Goal: Task Accomplishment & Management: Manage account settings

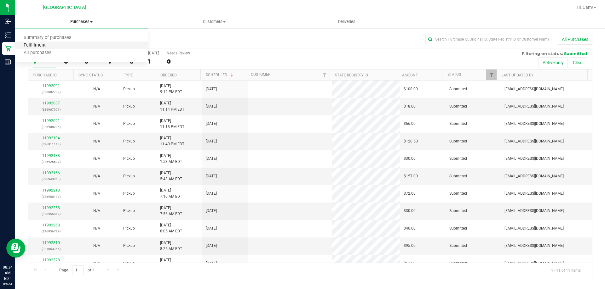
click at [39, 44] on span "Fulfillment" at bounding box center [34, 45] width 39 height 5
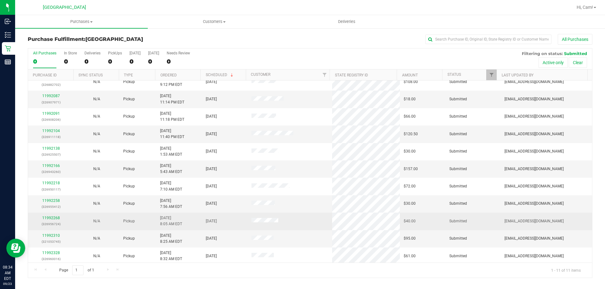
scroll to position [9, 0]
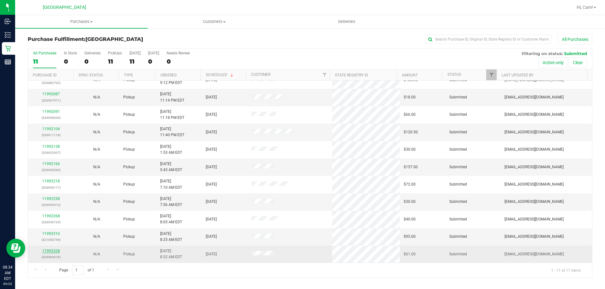
click at [54, 251] on link "11992328" at bounding box center [51, 251] width 18 height 4
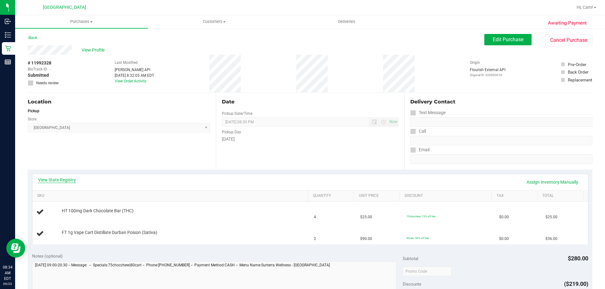
click at [59, 180] on link "View State Registry" at bounding box center [57, 180] width 38 height 6
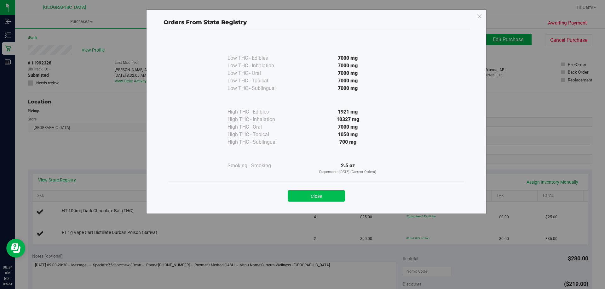
click at [300, 197] on button "Close" at bounding box center [316, 196] width 57 height 11
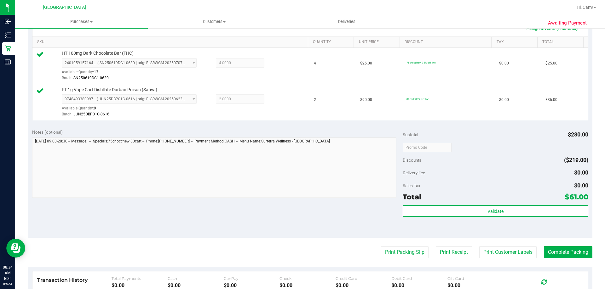
scroll to position [157, 0]
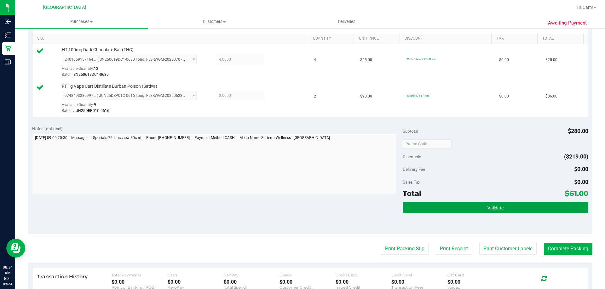
click at [430, 211] on button "Validate" at bounding box center [495, 207] width 185 height 11
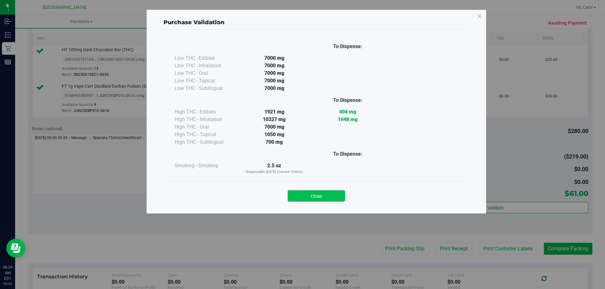
click at [327, 197] on button "Close" at bounding box center [316, 196] width 57 height 11
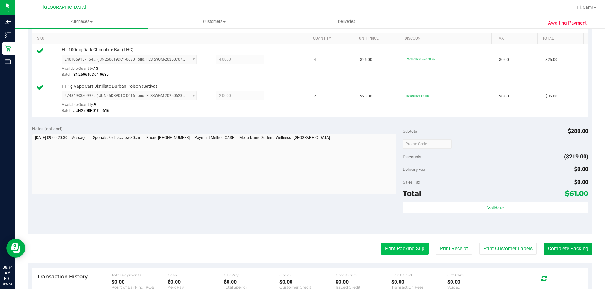
click at [386, 247] on button "Print Packing Slip" at bounding box center [405, 249] width 48 height 12
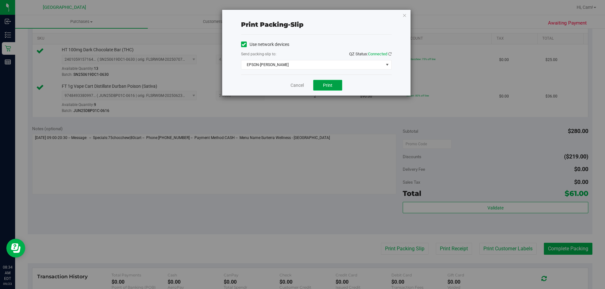
click at [333, 84] on button "Print" at bounding box center [327, 85] width 29 height 11
click at [405, 15] on icon "button" at bounding box center [404, 15] width 4 height 8
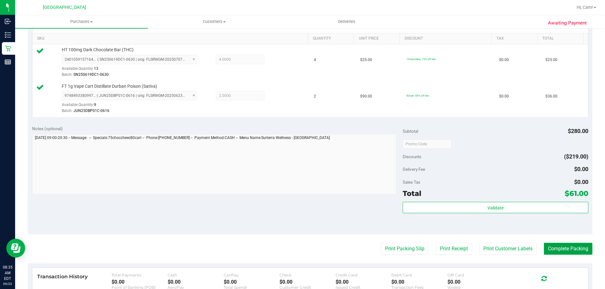
click at [573, 250] on button "Complete Packing" at bounding box center [568, 249] width 49 height 12
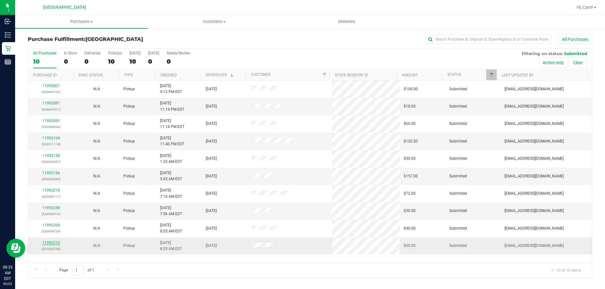
click at [54, 243] on link "11992310" at bounding box center [51, 243] width 18 height 4
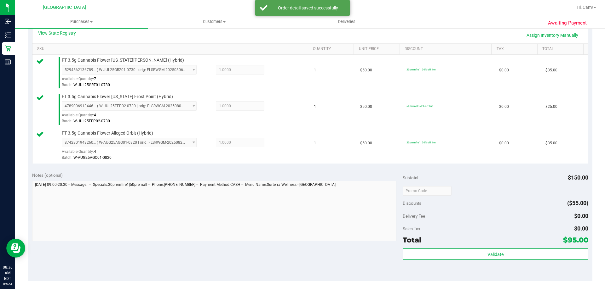
scroll to position [157, 0]
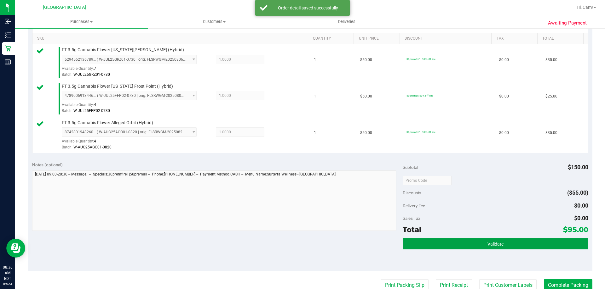
click at [442, 240] on button "Validate" at bounding box center [495, 243] width 185 height 11
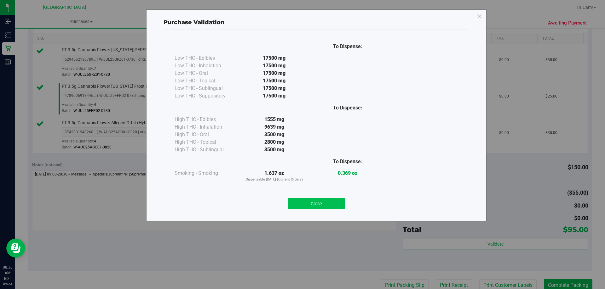
click at [322, 206] on button "Close" at bounding box center [316, 203] width 57 height 11
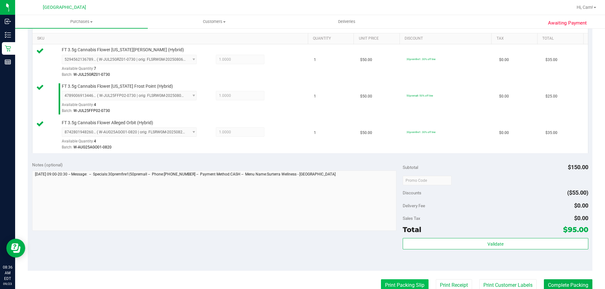
click at [403, 282] on button "Print Packing Slip" at bounding box center [405, 286] width 48 height 12
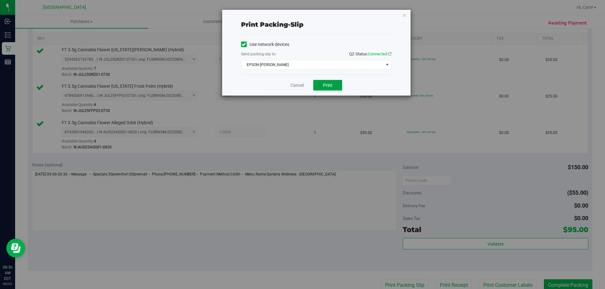
click at [328, 83] on span "Print" at bounding box center [327, 85] width 9 height 5
click at [406, 14] on icon "button" at bounding box center [404, 15] width 4 height 8
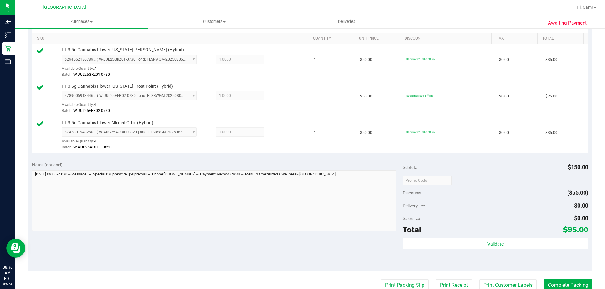
scroll to position [160, 0]
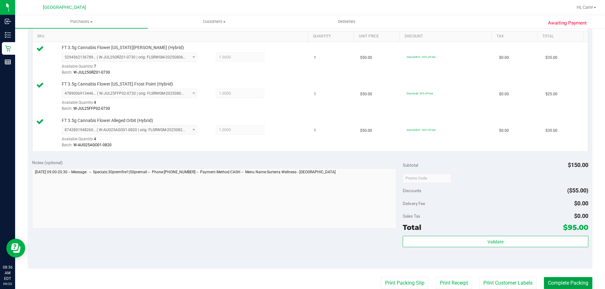
click at [560, 283] on button "Complete Packing" at bounding box center [568, 283] width 49 height 12
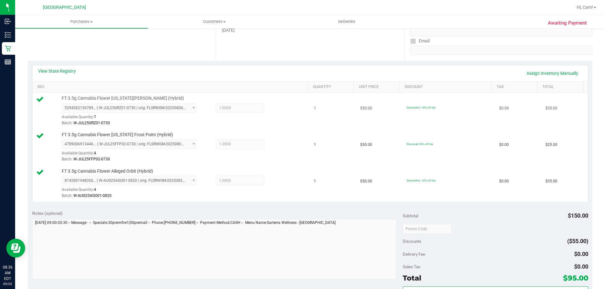
scroll to position [0, 0]
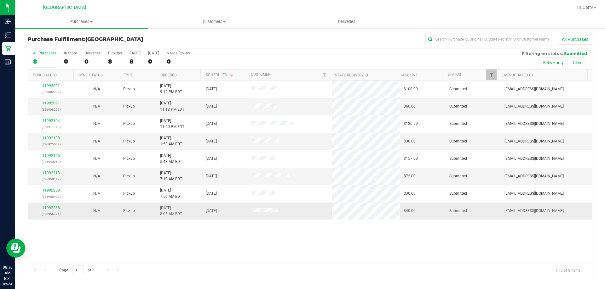
click at [55, 205] on div "11992268 (326956724)" at bounding box center [51, 211] width 38 height 12
click at [54, 209] on link "11992268" at bounding box center [51, 208] width 18 height 4
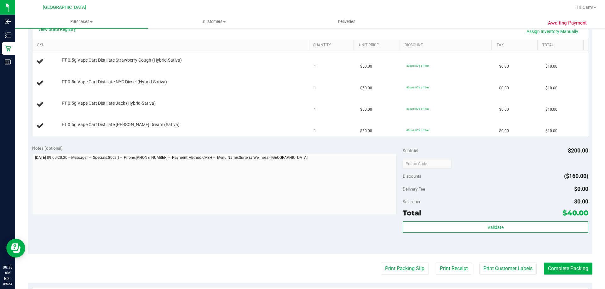
scroll to position [157, 0]
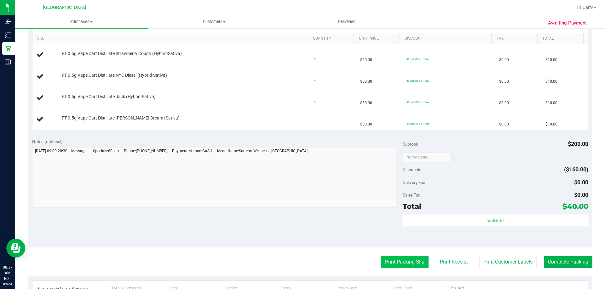
click at [394, 260] on button "Print Packing Slip" at bounding box center [405, 262] width 48 height 12
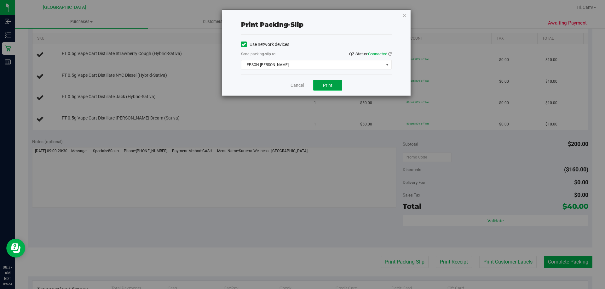
click at [328, 84] on span "Print" at bounding box center [327, 85] width 9 height 5
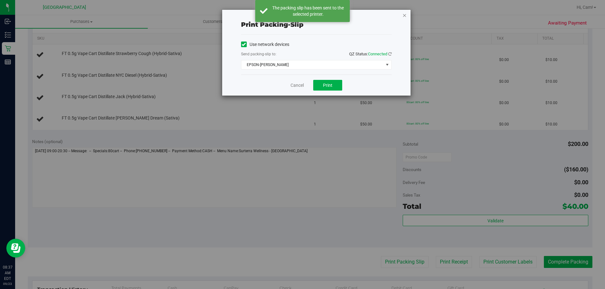
click at [403, 15] on icon "button" at bounding box center [404, 15] width 4 height 8
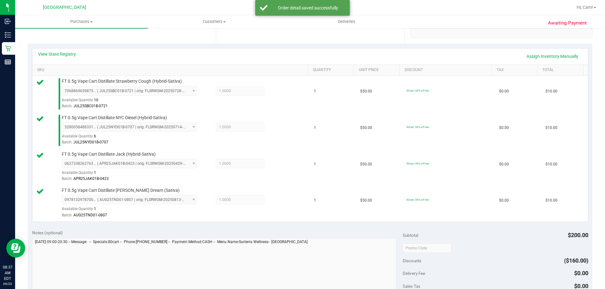
scroll to position [189, 0]
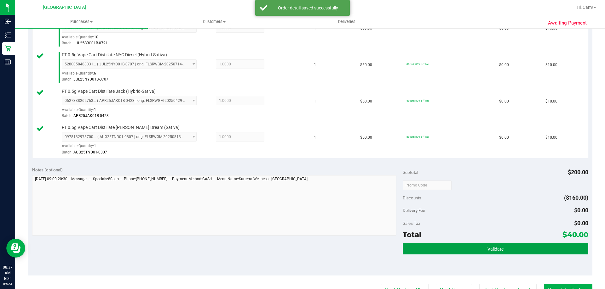
click at [444, 249] on button "Validate" at bounding box center [495, 248] width 185 height 11
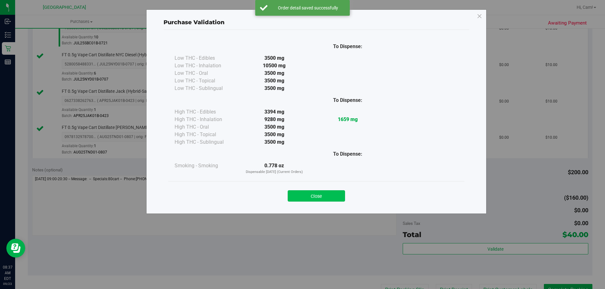
click at [323, 196] on button "Close" at bounding box center [316, 196] width 57 height 11
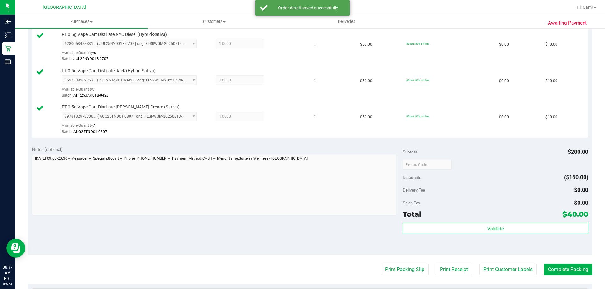
scroll to position [220, 0]
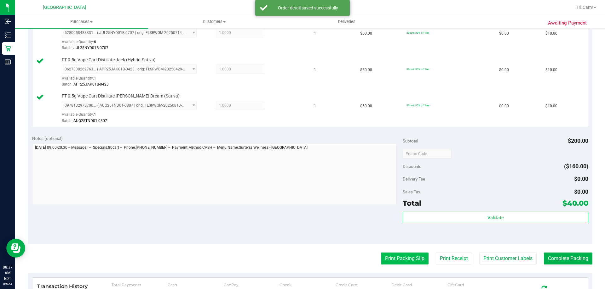
click at [397, 264] on button "Print Packing Slip" at bounding box center [405, 259] width 48 height 12
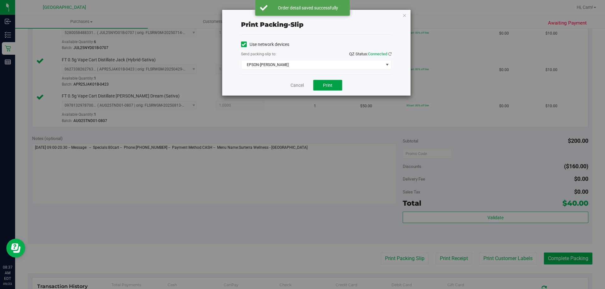
click at [323, 85] on span "Print" at bounding box center [327, 85] width 9 height 5
click at [403, 14] on icon "button" at bounding box center [404, 15] width 4 height 8
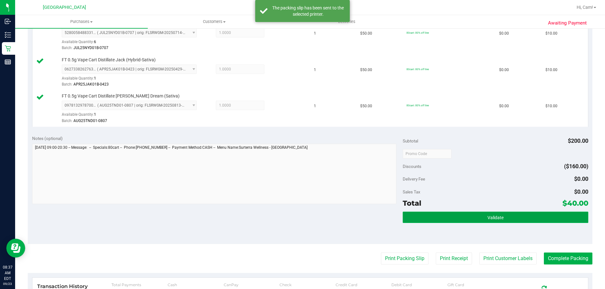
click at [429, 215] on button "Validate" at bounding box center [495, 217] width 185 height 11
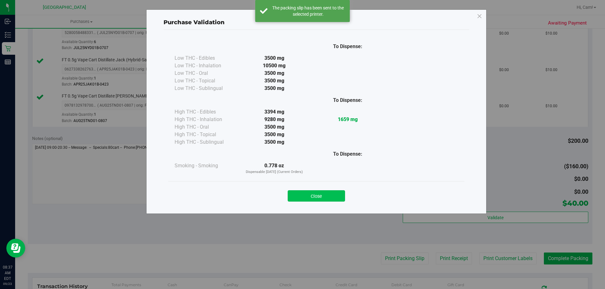
click at [318, 197] on button "Close" at bounding box center [316, 196] width 57 height 11
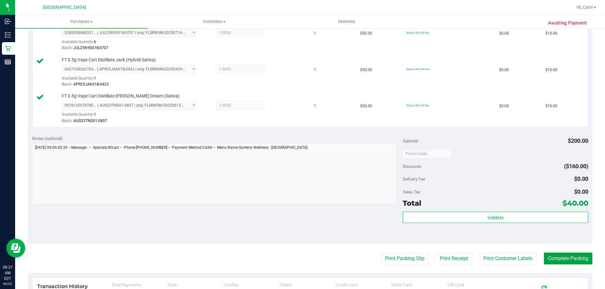
click at [581, 260] on button "Complete Packing" at bounding box center [568, 259] width 49 height 12
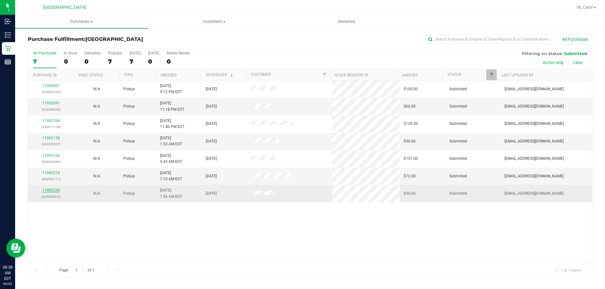
click at [47, 190] on link "11992258" at bounding box center [51, 190] width 18 height 4
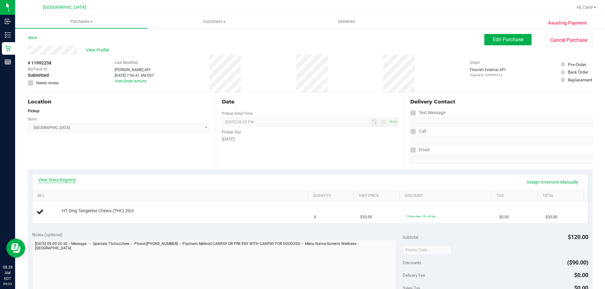
click at [57, 180] on link "View State Registry" at bounding box center [57, 180] width 38 height 6
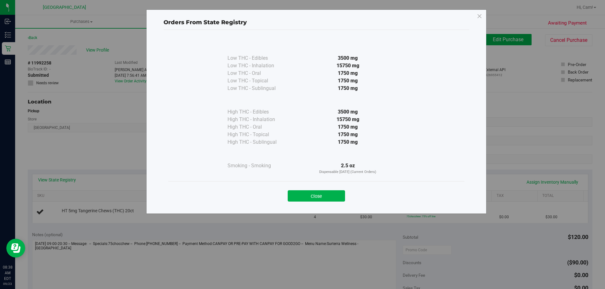
click at [303, 194] on button "Close" at bounding box center [316, 196] width 57 height 11
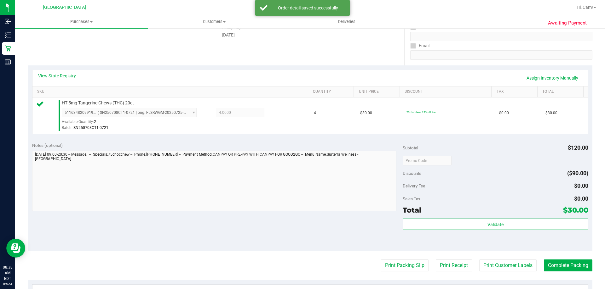
scroll to position [126, 0]
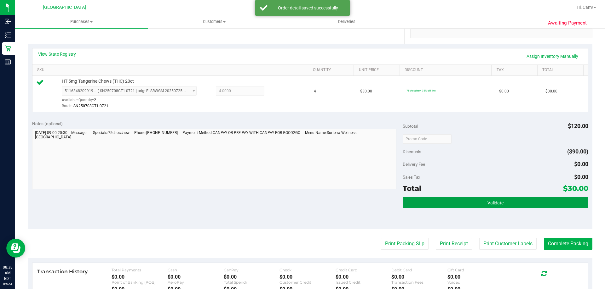
click at [474, 204] on button "Validate" at bounding box center [495, 202] width 185 height 11
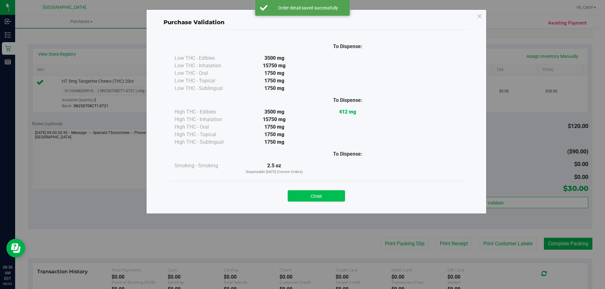
click at [335, 196] on button "Close" at bounding box center [316, 196] width 57 height 11
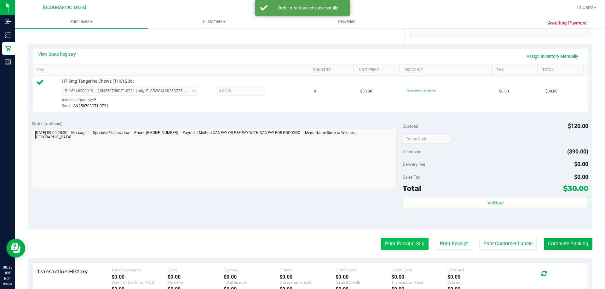
click at [401, 246] on button "Print Packing Slip" at bounding box center [405, 244] width 48 height 12
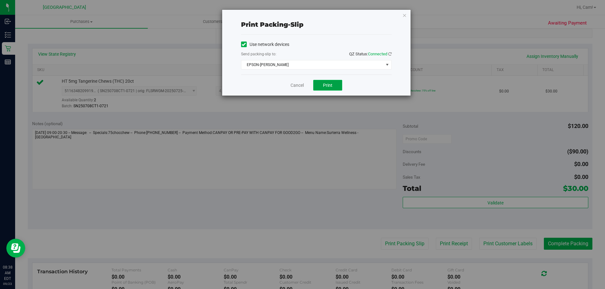
click at [339, 84] on button "Print" at bounding box center [327, 85] width 29 height 11
click at [406, 14] on icon "button" at bounding box center [404, 15] width 4 height 8
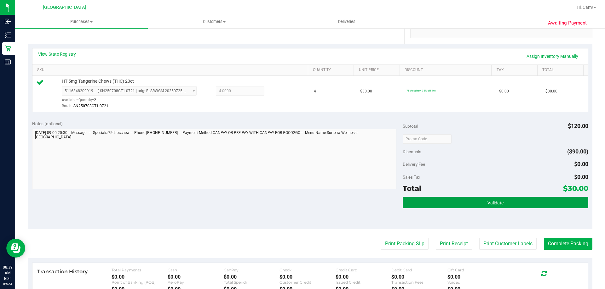
click at [462, 203] on button "Validate" at bounding box center [495, 202] width 185 height 11
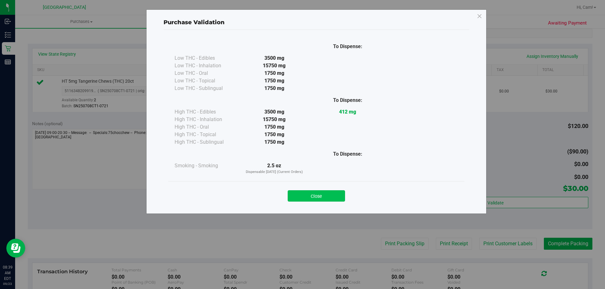
click at [333, 194] on button "Close" at bounding box center [316, 196] width 57 height 11
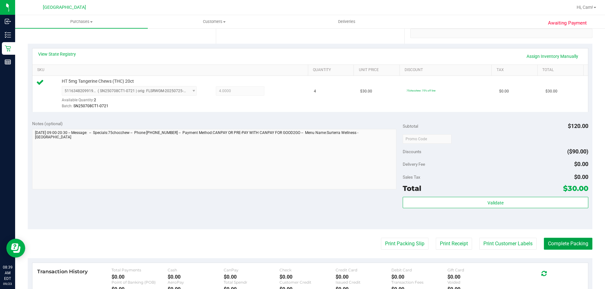
click at [569, 244] on button "Complete Packing" at bounding box center [568, 244] width 49 height 12
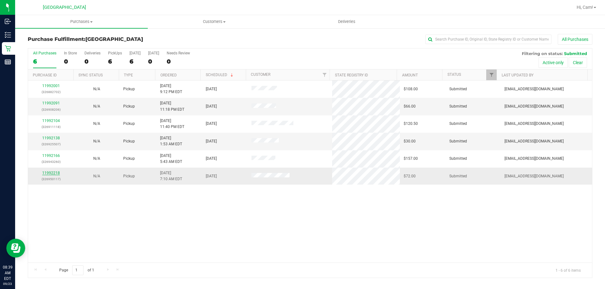
click at [55, 172] on link "11992218" at bounding box center [51, 173] width 18 height 4
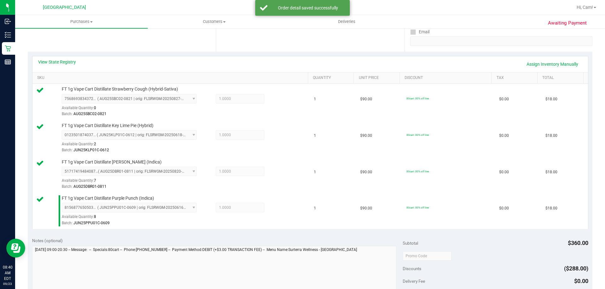
scroll to position [252, 0]
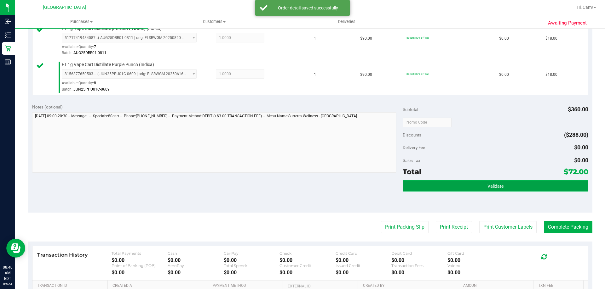
click at [506, 180] on button "Validate" at bounding box center [495, 185] width 185 height 11
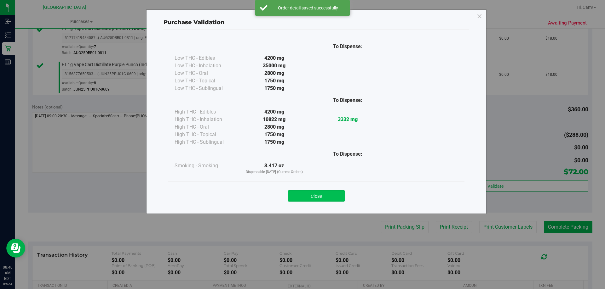
click at [329, 195] on button "Close" at bounding box center [316, 196] width 57 height 11
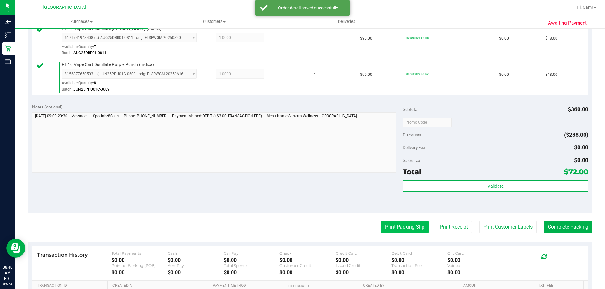
click at [383, 223] on button "Print Packing Slip" at bounding box center [405, 227] width 48 height 12
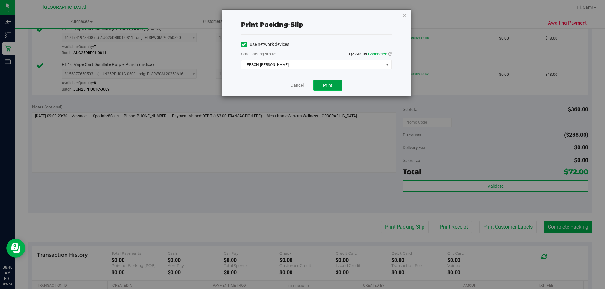
click at [329, 83] on span "Print" at bounding box center [327, 85] width 9 height 5
click at [405, 15] on div "Print packing-slip Use network devices Send packing-slip to: QZ Status: Connect…" at bounding box center [316, 53] width 188 height 86
click at [405, 15] on icon "button" at bounding box center [404, 15] width 4 height 8
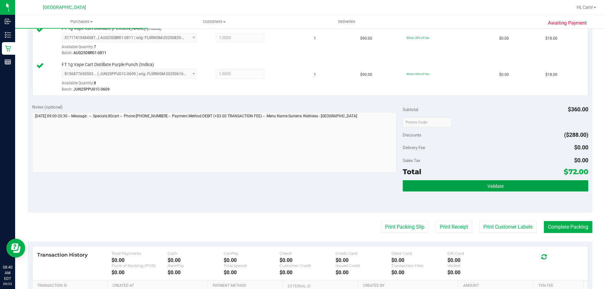
click at [464, 189] on button "Validate" at bounding box center [495, 185] width 185 height 11
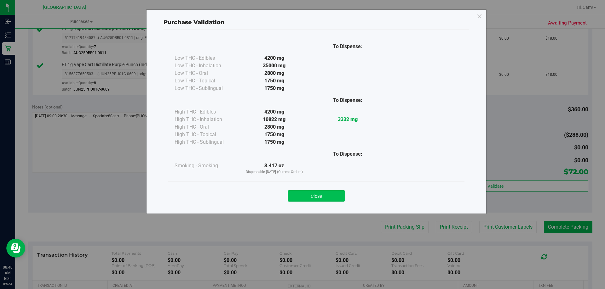
click at [312, 194] on button "Close" at bounding box center [316, 196] width 57 height 11
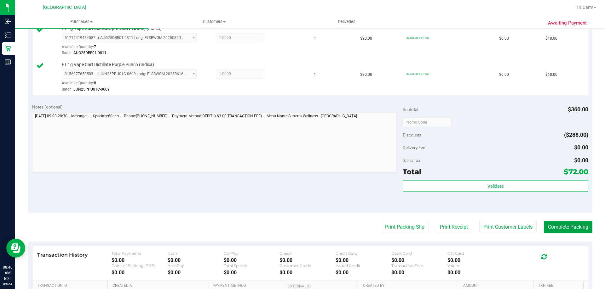
click at [571, 231] on button "Complete Packing" at bounding box center [568, 227] width 49 height 12
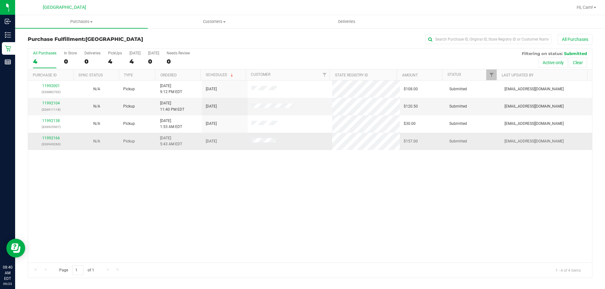
click at [54, 141] on div "11992166 (326943260)" at bounding box center [51, 141] width 38 height 12
click at [54, 138] on link "11992166" at bounding box center [51, 138] width 18 height 4
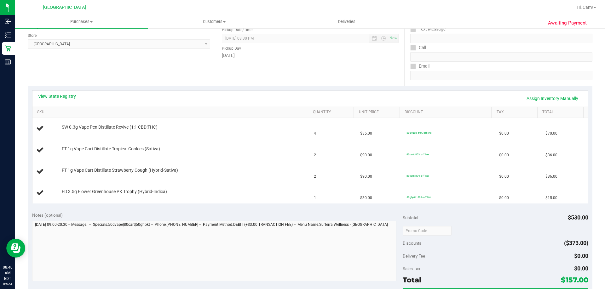
scroll to position [94, 0]
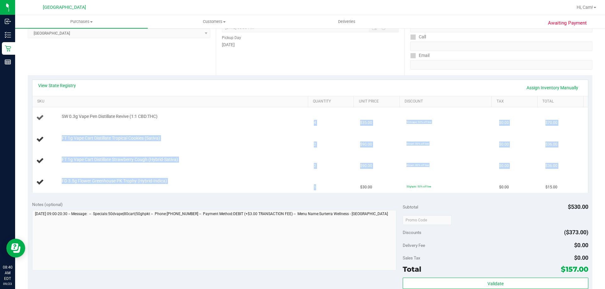
drag, startPoint x: 326, startPoint y: 188, endPoint x: 291, endPoint y: 116, distance: 79.9
click at [291, 116] on tbody "SW 0.3g Vape Pen Distillate Revive (1:1 CBD:THC) 4 $35.00 50dvape: 50% off line…" at bounding box center [309, 150] width 555 height 86
click at [273, 138] on div "FT 1g Vape Cart Distillate Tropical Cookies (Sativa)" at bounding box center [182, 138] width 246 height 6
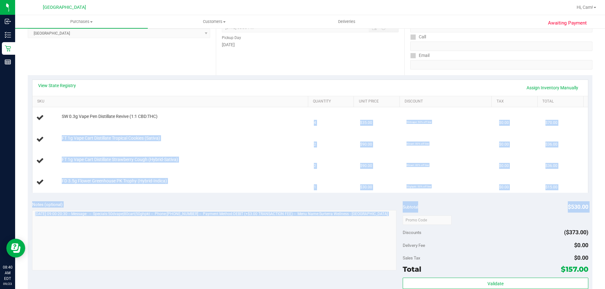
drag, startPoint x: 237, startPoint y: 116, endPoint x: 444, endPoint y: 210, distance: 227.8
click at [448, 216] on purchase-details "Back Edit Purchase Cancel Purchase View Profile # 11992166 BioTrack ID: - Submi…" at bounding box center [310, 199] width 564 height 518
click at [384, 180] on td "$30.00" at bounding box center [379, 182] width 46 height 21
click at [335, 187] on td "1" at bounding box center [333, 182] width 46 height 21
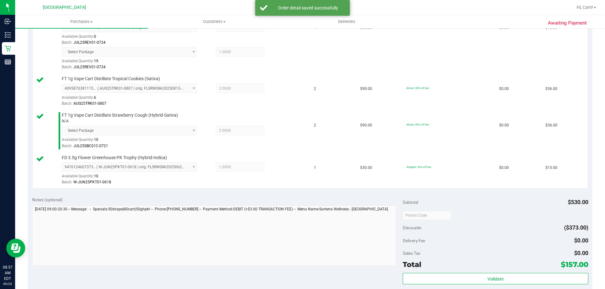
scroll to position [220, 0]
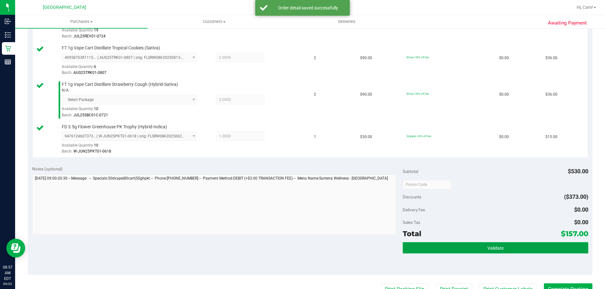
click at [427, 248] on button "Validate" at bounding box center [495, 248] width 185 height 11
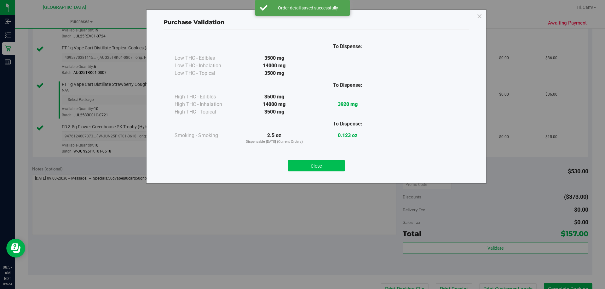
click at [327, 167] on button "Close" at bounding box center [316, 165] width 57 height 11
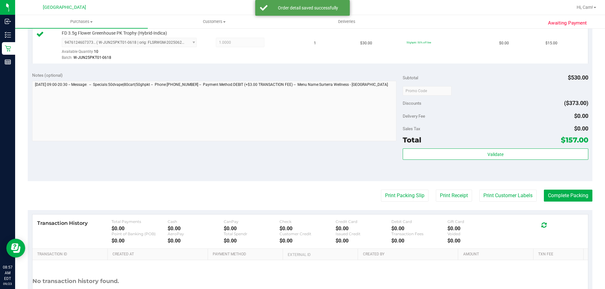
scroll to position [315, 0]
click at [402, 192] on button "Print Packing Slip" at bounding box center [405, 195] width 48 height 12
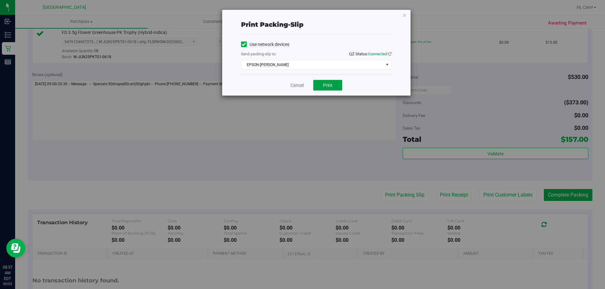
click at [326, 84] on span "Print" at bounding box center [327, 85] width 9 height 5
click at [405, 16] on icon "button" at bounding box center [404, 15] width 4 height 8
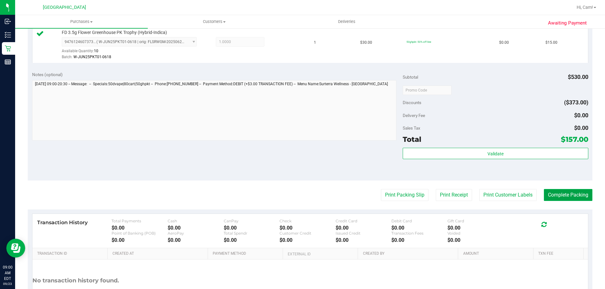
click at [569, 194] on button "Complete Packing" at bounding box center [568, 195] width 49 height 12
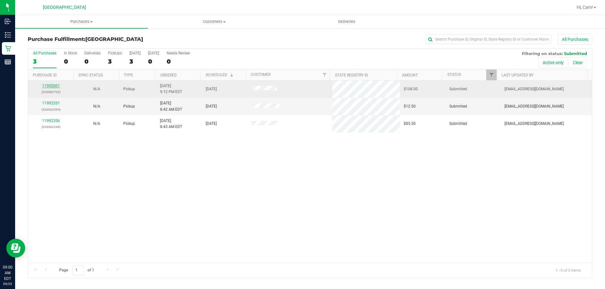
click at [55, 88] on link "11992001" at bounding box center [51, 86] width 18 height 4
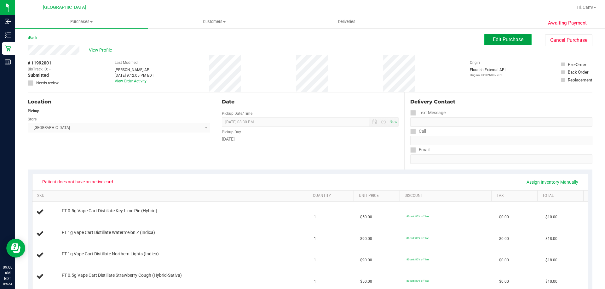
click at [511, 40] on span "Edit Purchase" at bounding box center [508, 40] width 31 height 6
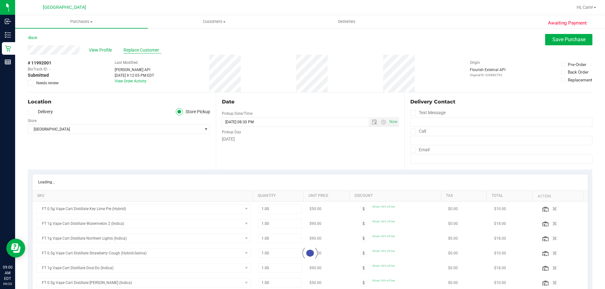
click at [129, 49] on span "Replace Customer" at bounding box center [142, 50] width 38 height 7
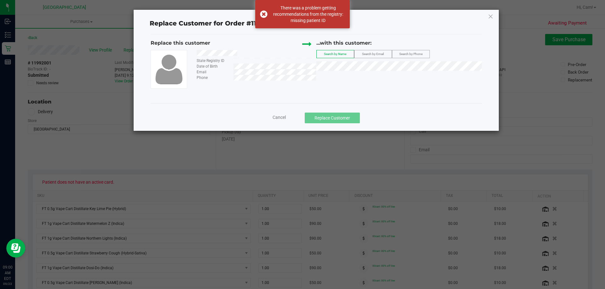
click at [373, 55] on span "Search by Email" at bounding box center [373, 53] width 22 height 3
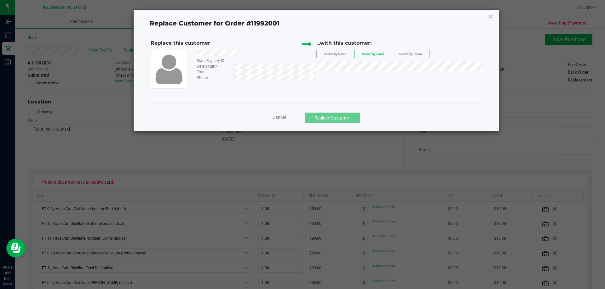
click at [217, 49] on div "Replace this customer" at bounding box center [234, 44] width 166 height 11
click at [329, 55] on span "Search by Name" at bounding box center [335, 53] width 22 height 3
click at [345, 79] on span "[PERSON_NAME]" at bounding box center [337, 77] width 34 height 5
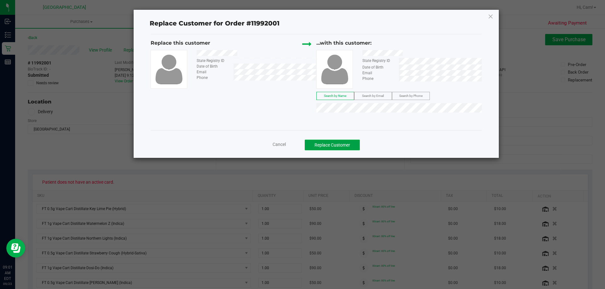
click at [333, 146] on button "Replace Customer" at bounding box center [332, 145] width 55 height 11
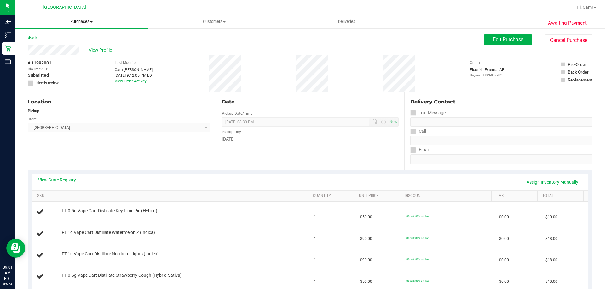
click at [79, 20] on span "Purchases" at bounding box center [81, 22] width 133 height 6
click at [43, 44] on span "Fulfillment" at bounding box center [34, 45] width 39 height 5
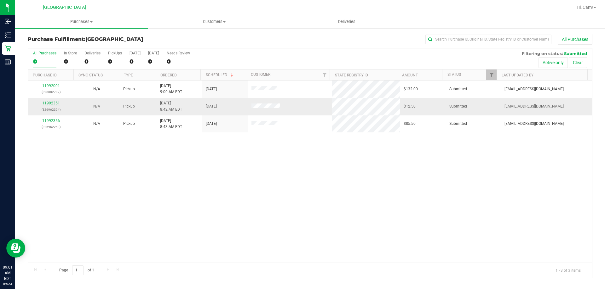
click at [54, 103] on link "11992351" at bounding box center [51, 103] width 18 height 4
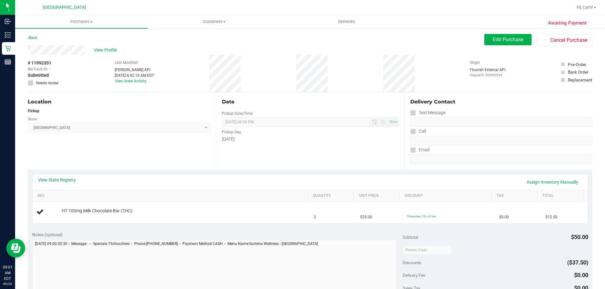
click at [268, 185] on div "View State Registry Assign Inventory Manually" at bounding box center [310, 182] width 544 height 11
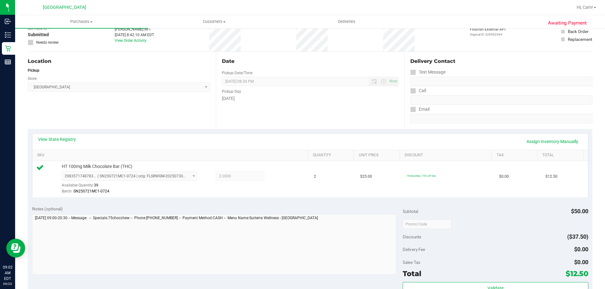
scroll to position [94, 0]
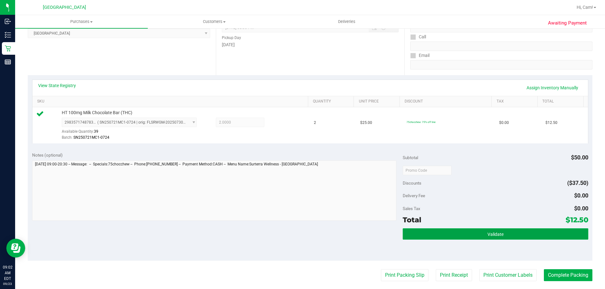
click at [451, 237] on button "Validate" at bounding box center [495, 234] width 185 height 11
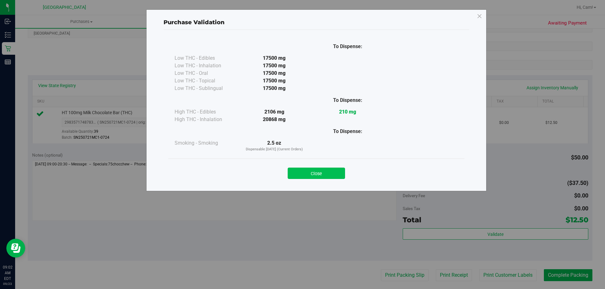
click at [322, 173] on button "Close" at bounding box center [316, 173] width 57 height 11
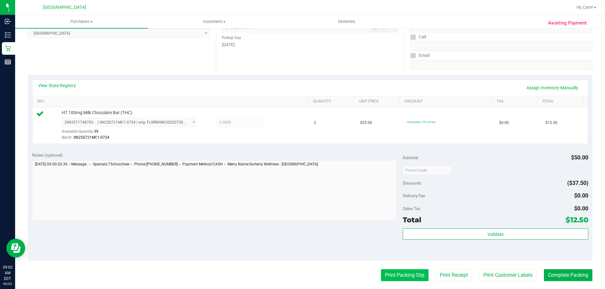
click at [411, 279] on button "Print Packing Slip" at bounding box center [405, 276] width 48 height 12
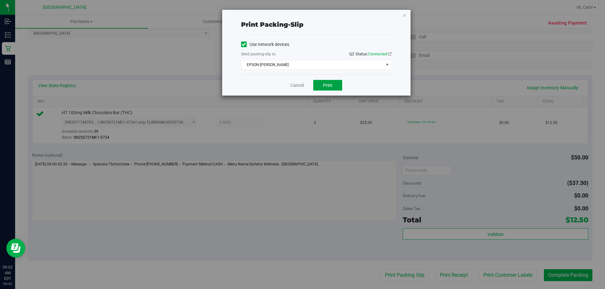
click at [327, 87] on span "Print" at bounding box center [327, 85] width 9 height 5
click at [406, 15] on icon "button" at bounding box center [404, 15] width 4 height 8
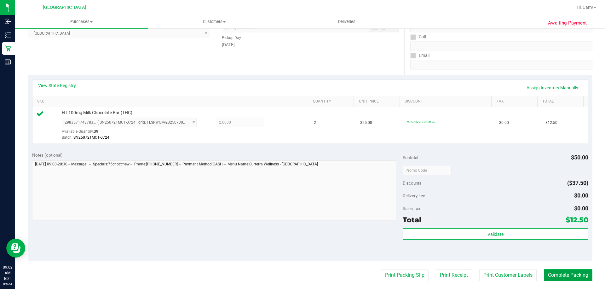
click at [552, 277] on button "Complete Packing" at bounding box center [568, 276] width 49 height 12
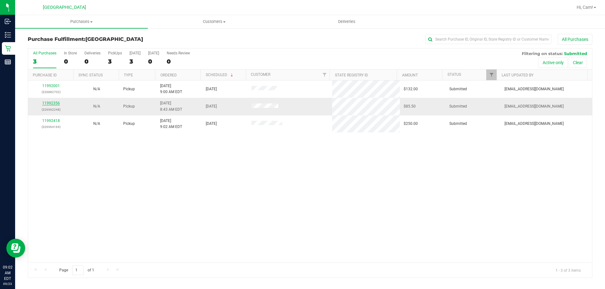
click at [57, 104] on link "11992356" at bounding box center [51, 103] width 18 height 4
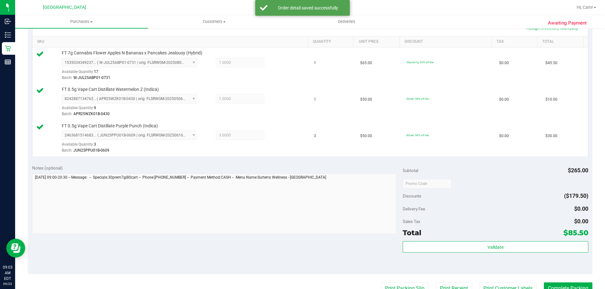
scroll to position [157, 0]
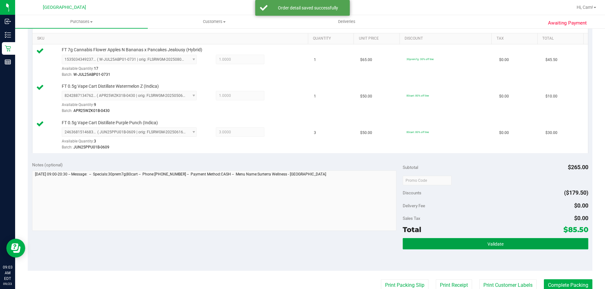
click at [459, 245] on button "Validate" at bounding box center [495, 243] width 185 height 11
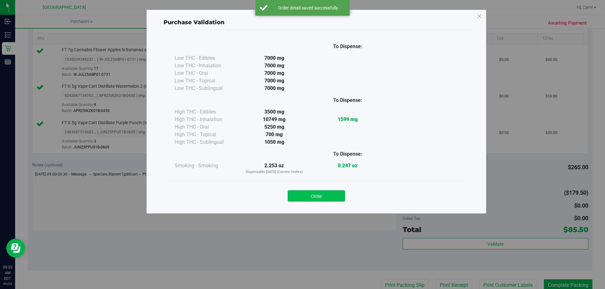
click at [336, 198] on button "Close" at bounding box center [316, 196] width 57 height 11
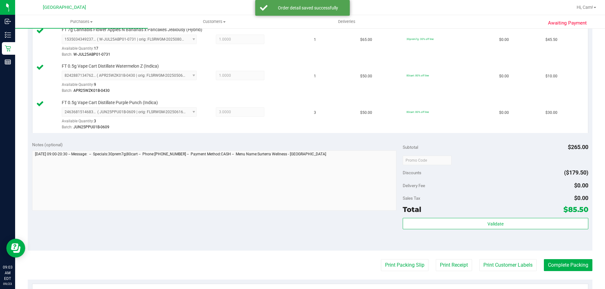
scroll to position [189, 0]
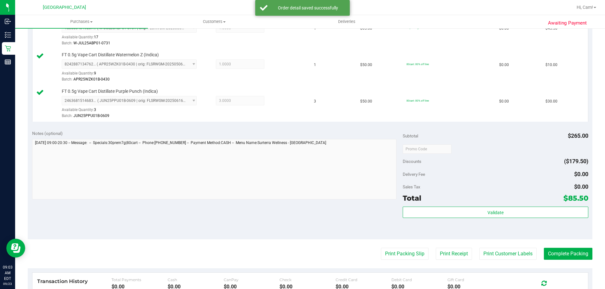
click at [392, 260] on purchase-details "Back Edit Purchase Cancel Purchase View Profile # 11992356 BioTrack ID: - Submi…" at bounding box center [310, 115] width 564 height 541
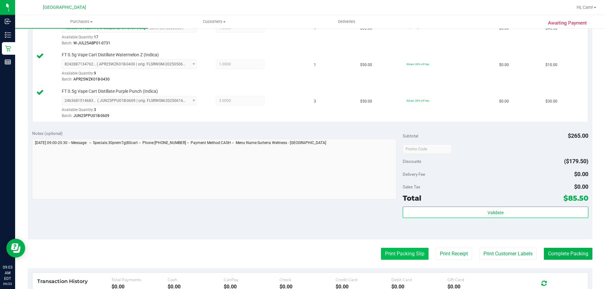
click at [392, 256] on button "Print Packing Slip" at bounding box center [405, 254] width 48 height 12
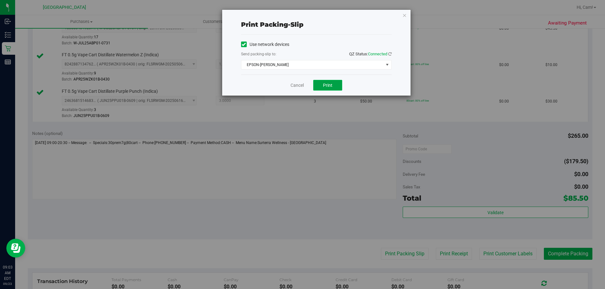
click at [321, 87] on button "Print" at bounding box center [327, 85] width 29 height 11
click at [404, 16] on icon "button" at bounding box center [404, 15] width 4 height 8
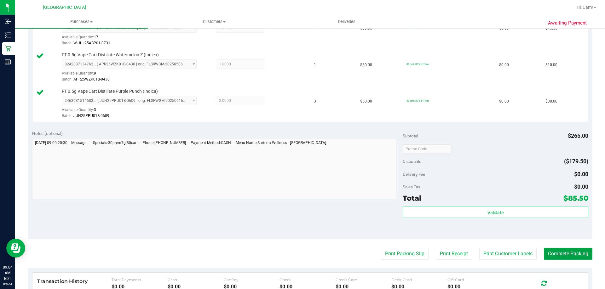
click at [552, 255] on button "Complete Packing" at bounding box center [568, 254] width 49 height 12
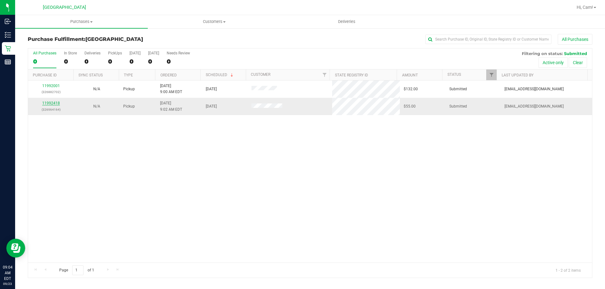
click at [53, 101] on link "11992418" at bounding box center [51, 103] width 18 height 4
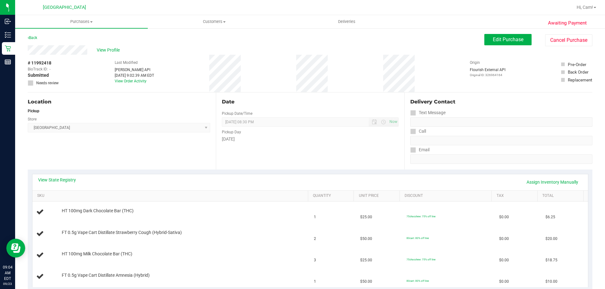
scroll to position [31, 0]
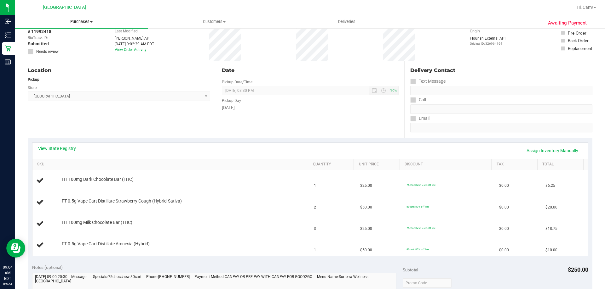
click at [74, 20] on span "Purchases" at bounding box center [81, 22] width 133 height 6
click at [55, 45] on li "Fulfillment" at bounding box center [81, 46] width 133 height 8
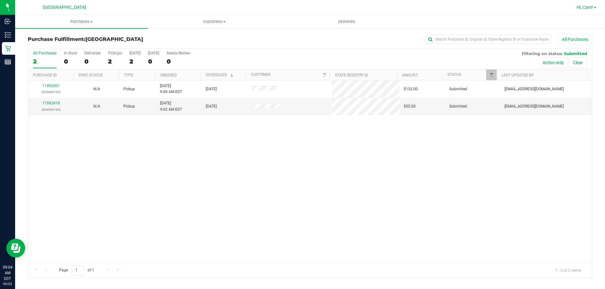
click at [584, 5] on span "Hi, Cam!" at bounding box center [584, 7] width 16 height 5
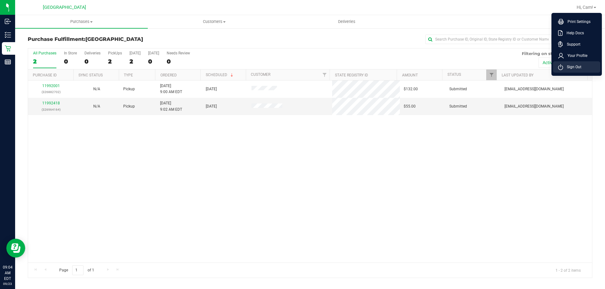
click at [566, 66] on span "Sign Out" at bounding box center [572, 67] width 18 height 6
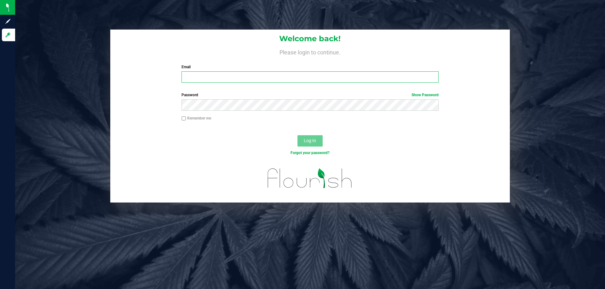
click at [385, 77] on input "Email" at bounding box center [309, 76] width 257 height 11
type input "[EMAIL_ADDRESS][DOMAIN_NAME]"
click at [297, 135] on button "Log In" at bounding box center [309, 140] width 25 height 11
